Goal: Task Accomplishment & Management: Use online tool/utility

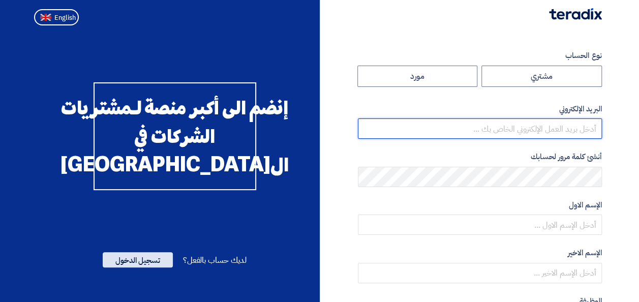
type input "[EMAIL_ADDRESS][PERSON_NAME][DOMAIN_NAME]"
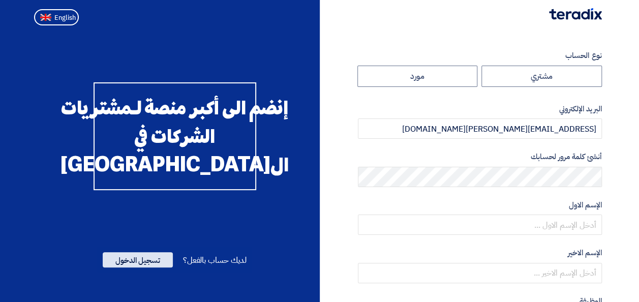
click at [148, 267] on span "تسجيل الدخول" at bounding box center [138, 259] width 70 height 15
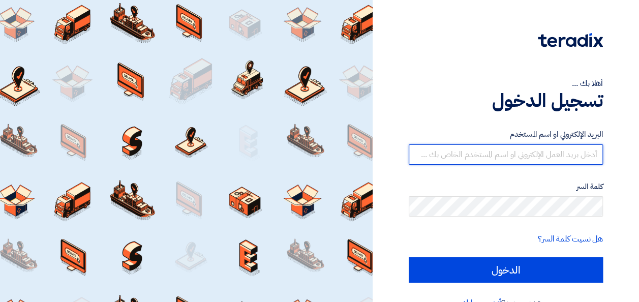
type input "[EMAIL_ADDRESS][PERSON_NAME][DOMAIN_NAME]"
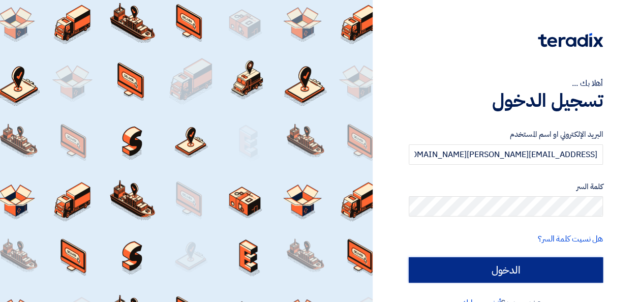
click at [494, 269] on input "الدخول" at bounding box center [505, 269] width 194 height 25
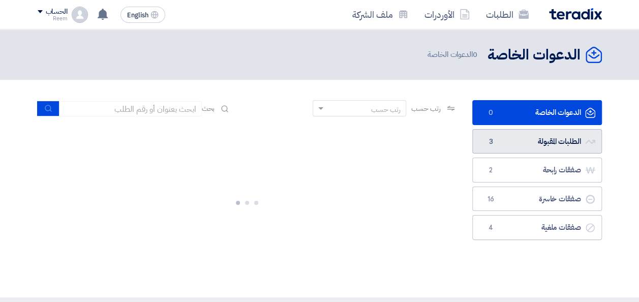
click at [517, 146] on link "الطلبات المقبولة الطلبات المقبولة 3" at bounding box center [537, 141] width 130 height 25
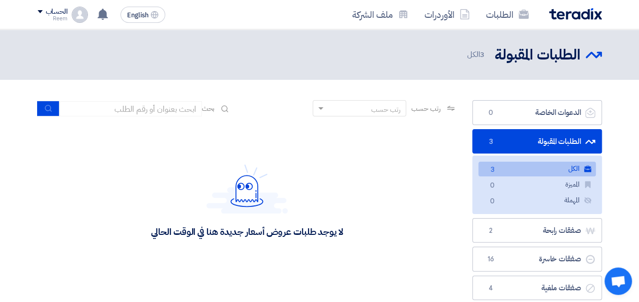
click at [531, 131] on link "الطلبات المقبولة الطلبات المقبولة 3" at bounding box center [537, 141] width 130 height 25
click at [515, 165] on link "الكل الكل 3" at bounding box center [536, 169] width 117 height 15
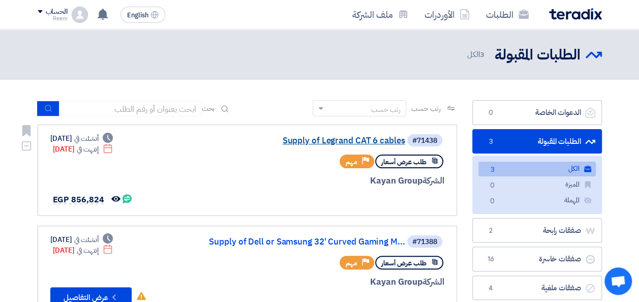
click at [353, 143] on link "Supply of Legrand CAT 6 cables" at bounding box center [303, 140] width 203 height 9
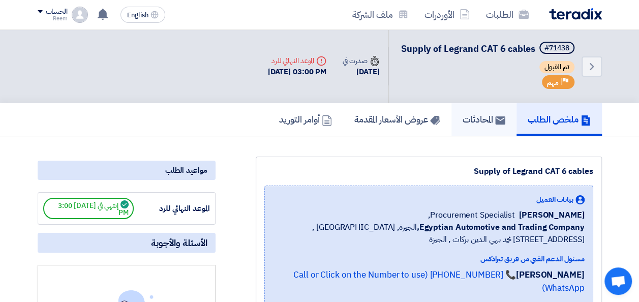
click at [482, 125] on h5 "المحادثات" at bounding box center [483, 119] width 43 height 12
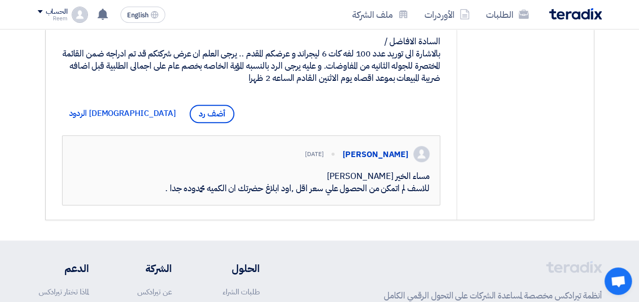
scroll to position [224, 0]
